Goal: Information Seeking & Learning: Understand process/instructions

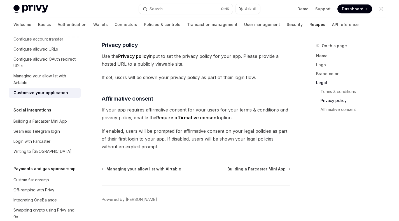
scroll to position [345, 0]
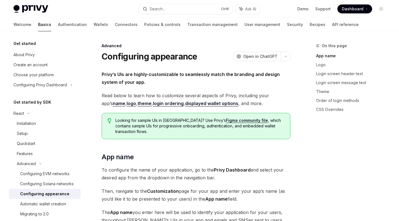
drag, startPoint x: 93, startPoint y: 64, endPoint x: 102, endPoint y: 76, distance: 15.2
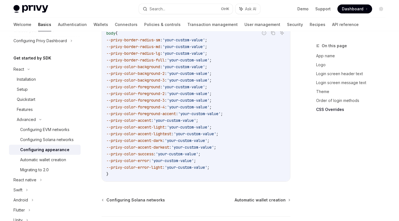
scroll to position [1512, 0]
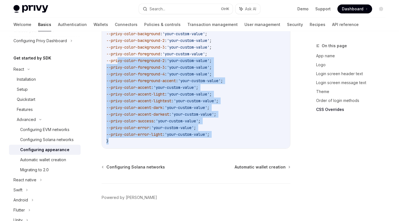
drag, startPoint x: 114, startPoint y: 133, endPoint x: 118, endPoint y: 53, distance: 80.1
click at [118, 53] on code "body { --privy-border-radius-sm : 'your-custom-value' ; --privy-border-radius-m…" at bounding box center [195, 71] width 179 height 148
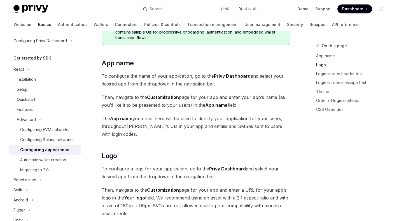
scroll to position [0, 0]
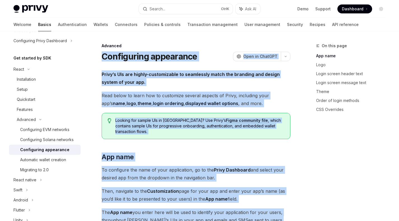
click at [103, 58] on h1 "Configuring appearance" at bounding box center [150, 56] width 96 height 10
copy div "Loremipsumd sitametcon AdipIS Elit se DoeiUSM TempOR Inci ut LaboREE Dolor’m AL…"
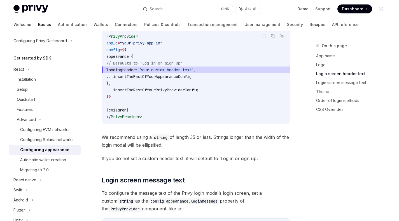
scroll to position [522, 0]
